Goal: Task Accomplishment & Management: Manage account settings

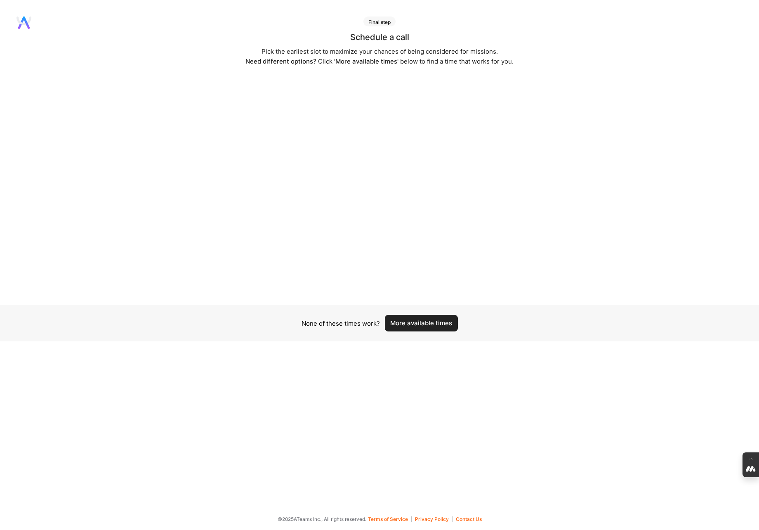
click at [439, 323] on button "More available times" at bounding box center [421, 323] width 73 height 17
click at [427, 322] on button "More available times" at bounding box center [421, 323] width 73 height 17
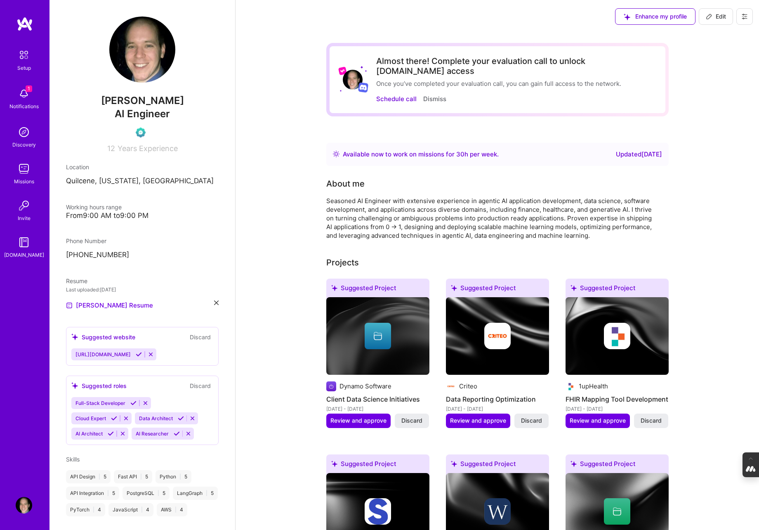
click at [746, 16] on icon at bounding box center [745, 16] width 5 height 1
click at [714, 79] on button "Log Out" at bounding box center [722, 77] width 62 height 21
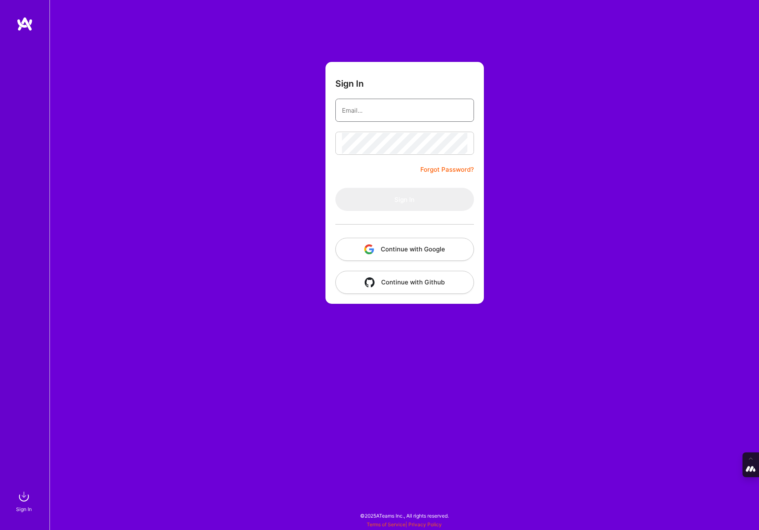
click at [371, 116] on input "email" at bounding box center [404, 110] width 125 height 21
type input "tanya@a.team"
click at [395, 251] on button "Continue with Google" at bounding box center [405, 249] width 139 height 23
